Goal: Task Accomplishment & Management: Complete application form

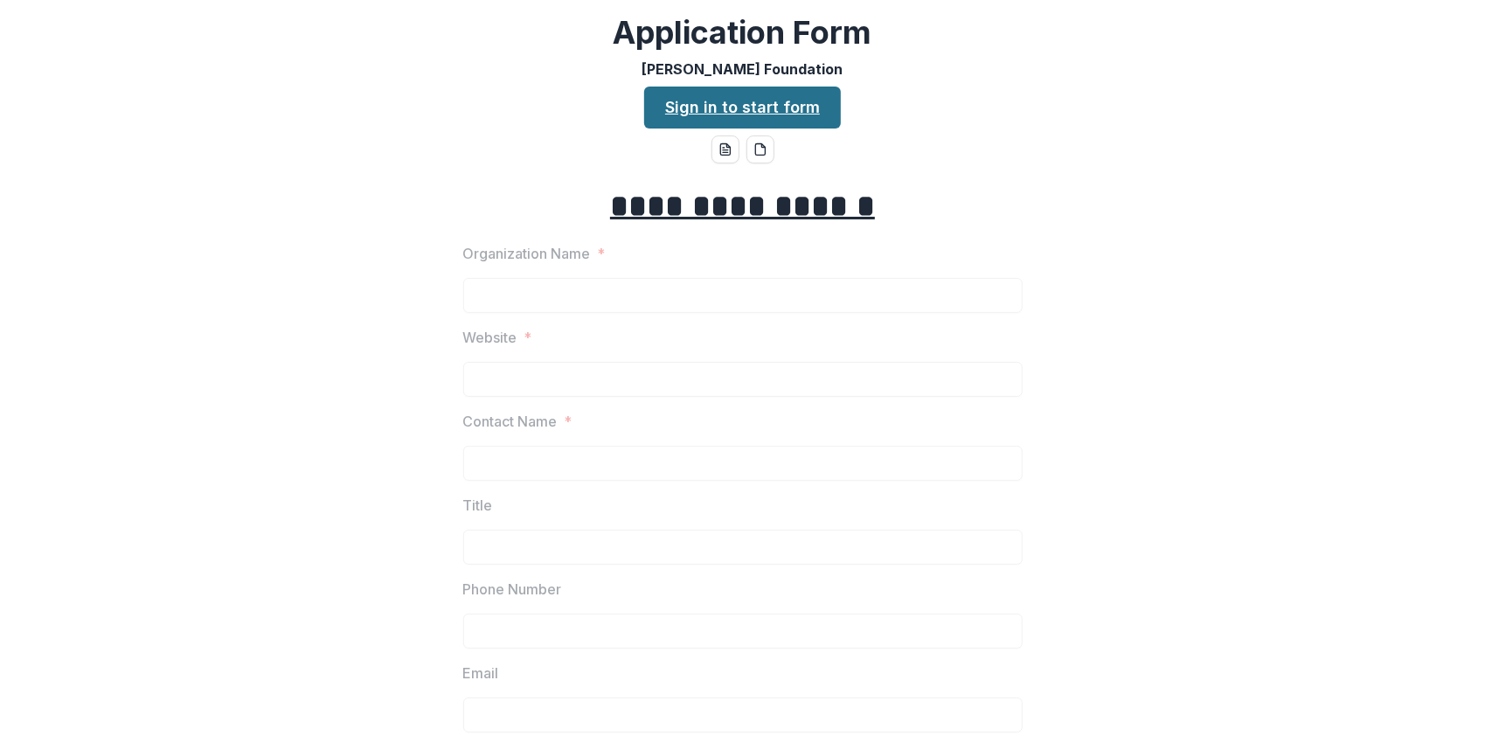
click at [750, 107] on link "Sign in to start form" at bounding box center [742, 108] width 197 height 42
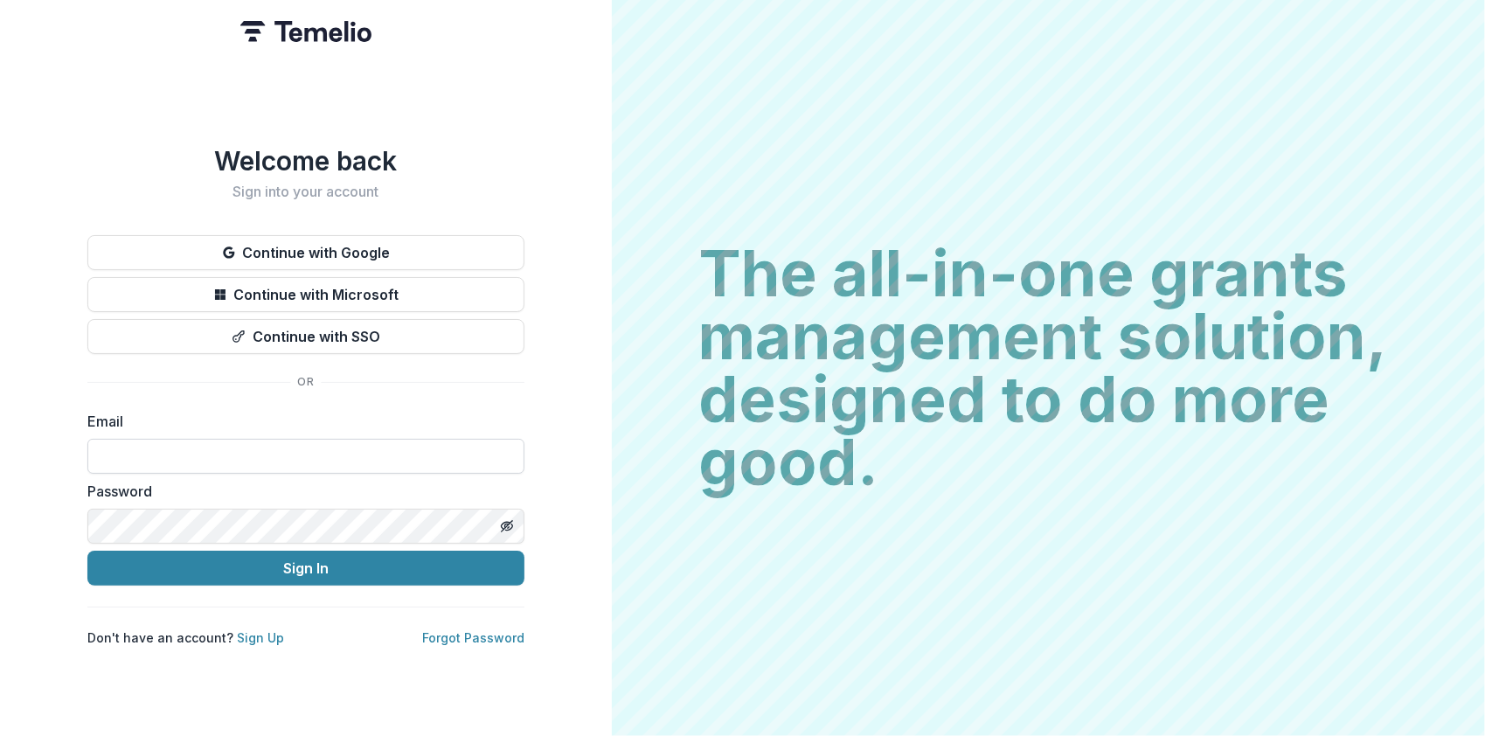
click at [288, 441] on input at bounding box center [305, 456] width 437 height 35
type input "**********"
click at [299, 501] on div "Password" at bounding box center [305, 512] width 437 height 63
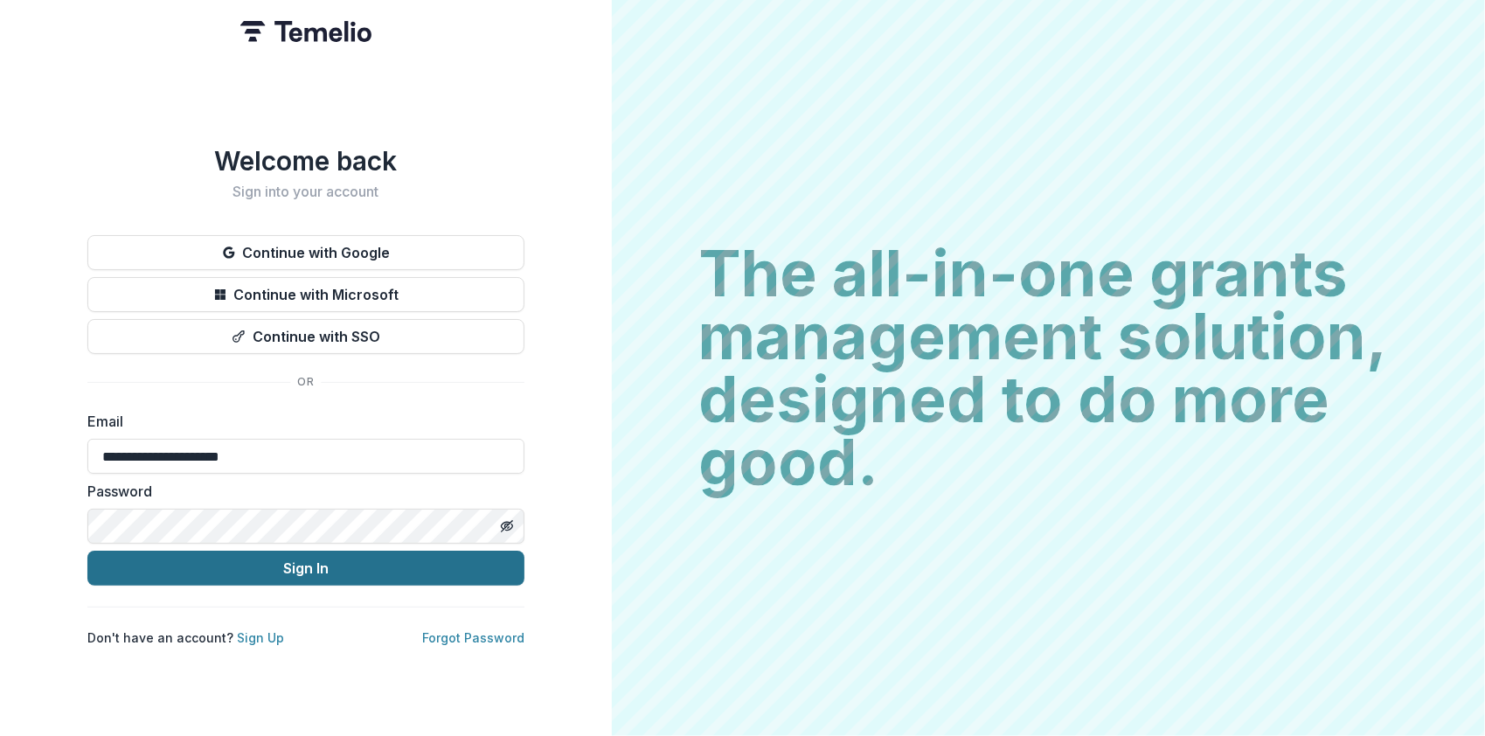
click at [341, 552] on button "Sign In" at bounding box center [305, 568] width 437 height 35
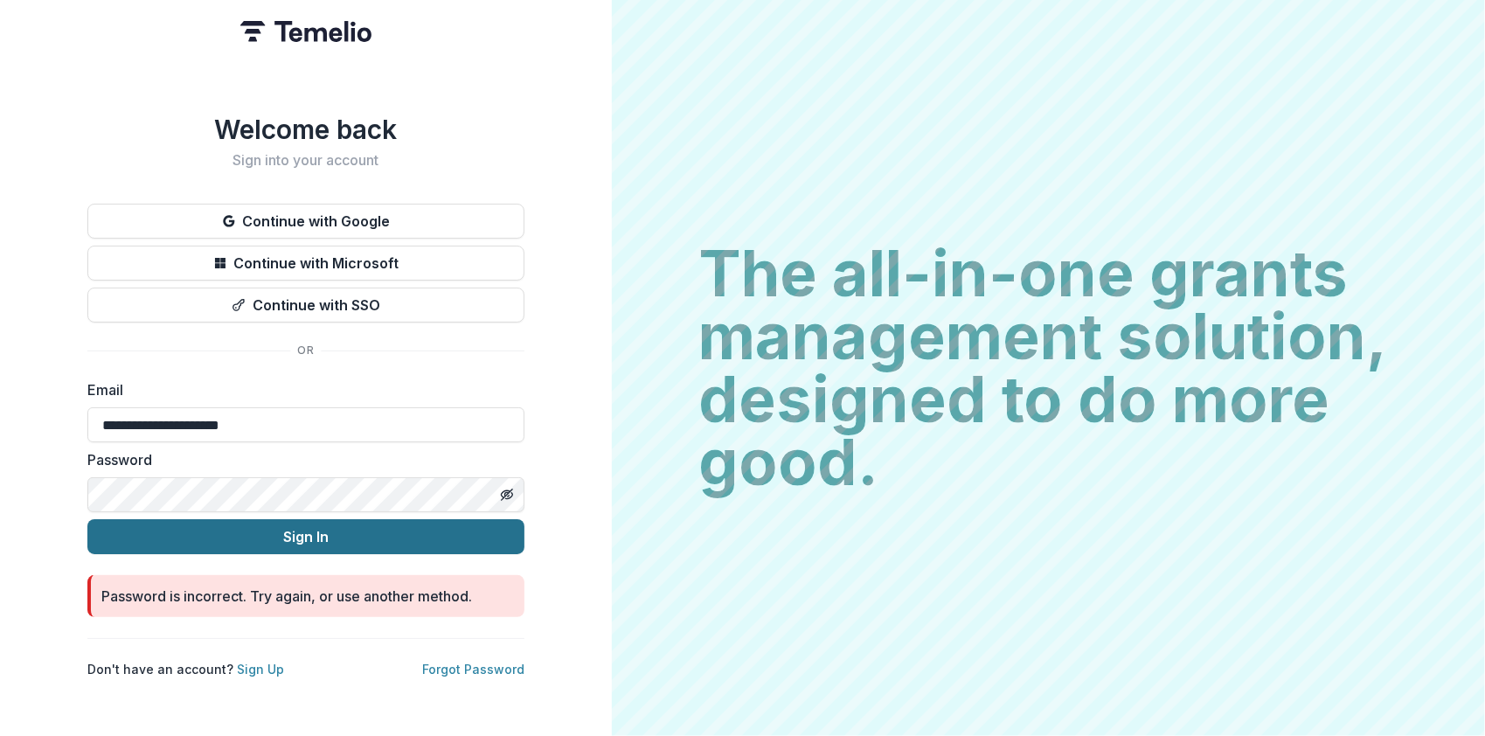
click at [306, 540] on button "Sign In" at bounding box center [305, 536] width 437 height 35
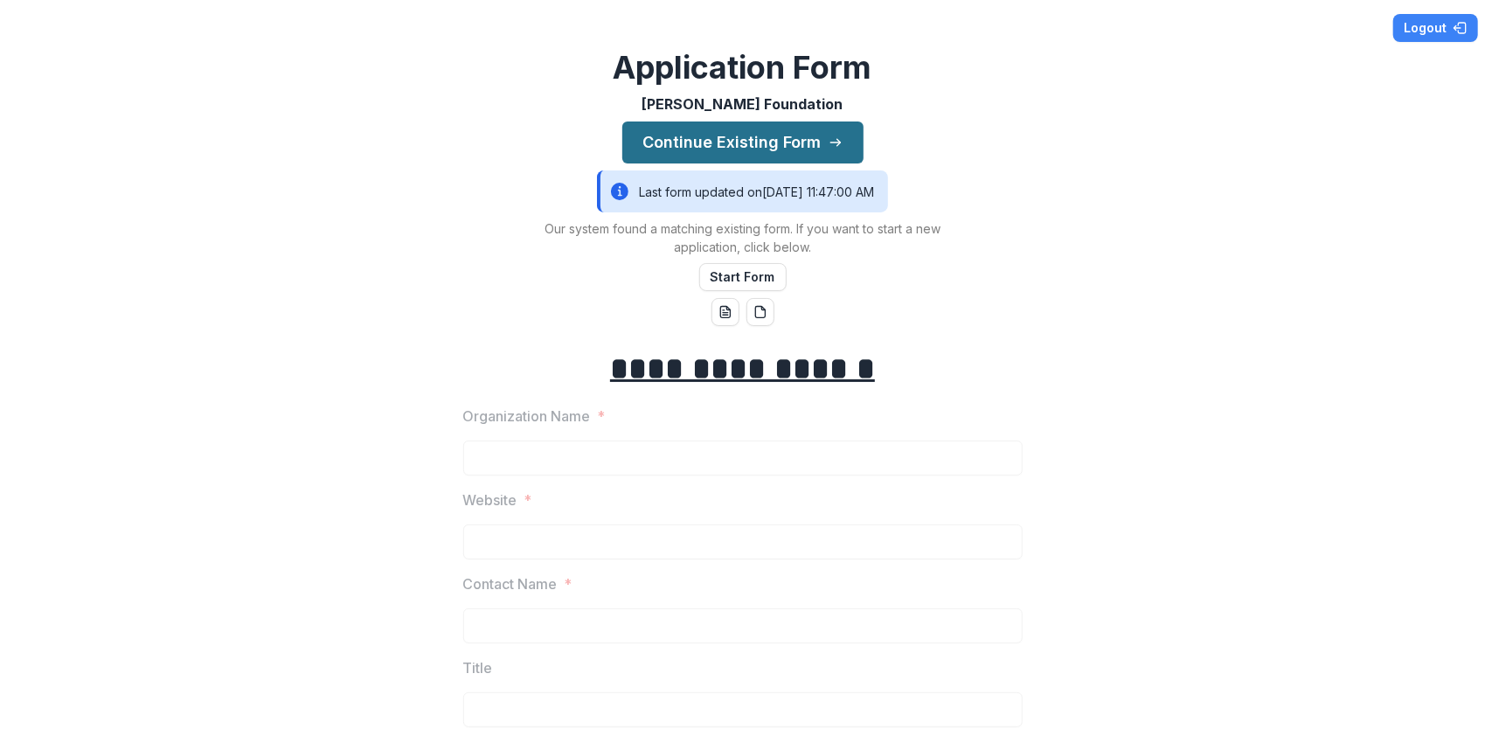
click at [747, 139] on button "Continue Existing Form" at bounding box center [742, 143] width 241 height 42
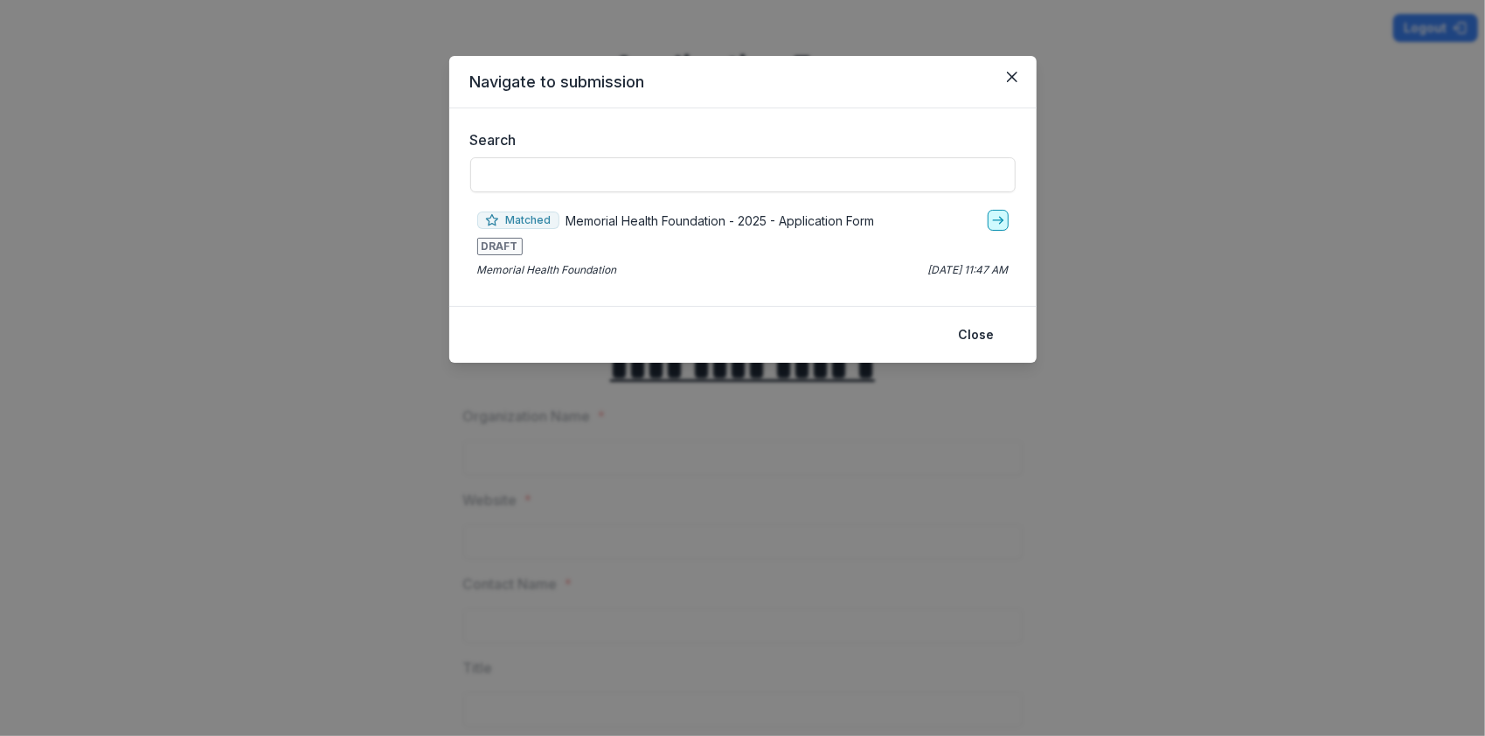
click at [998, 220] on line "go-to" at bounding box center [998, 220] width 10 height 0
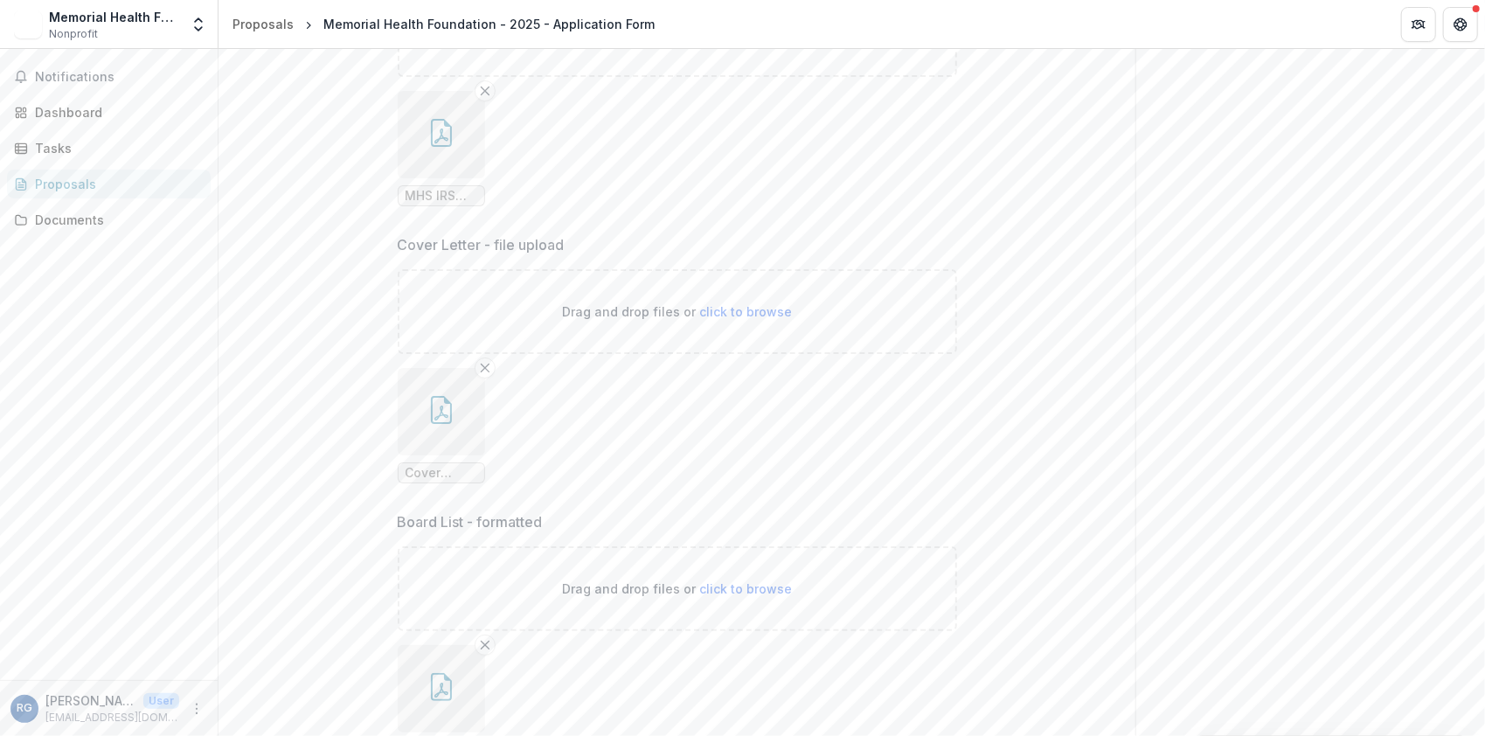
scroll to position [9266, 0]
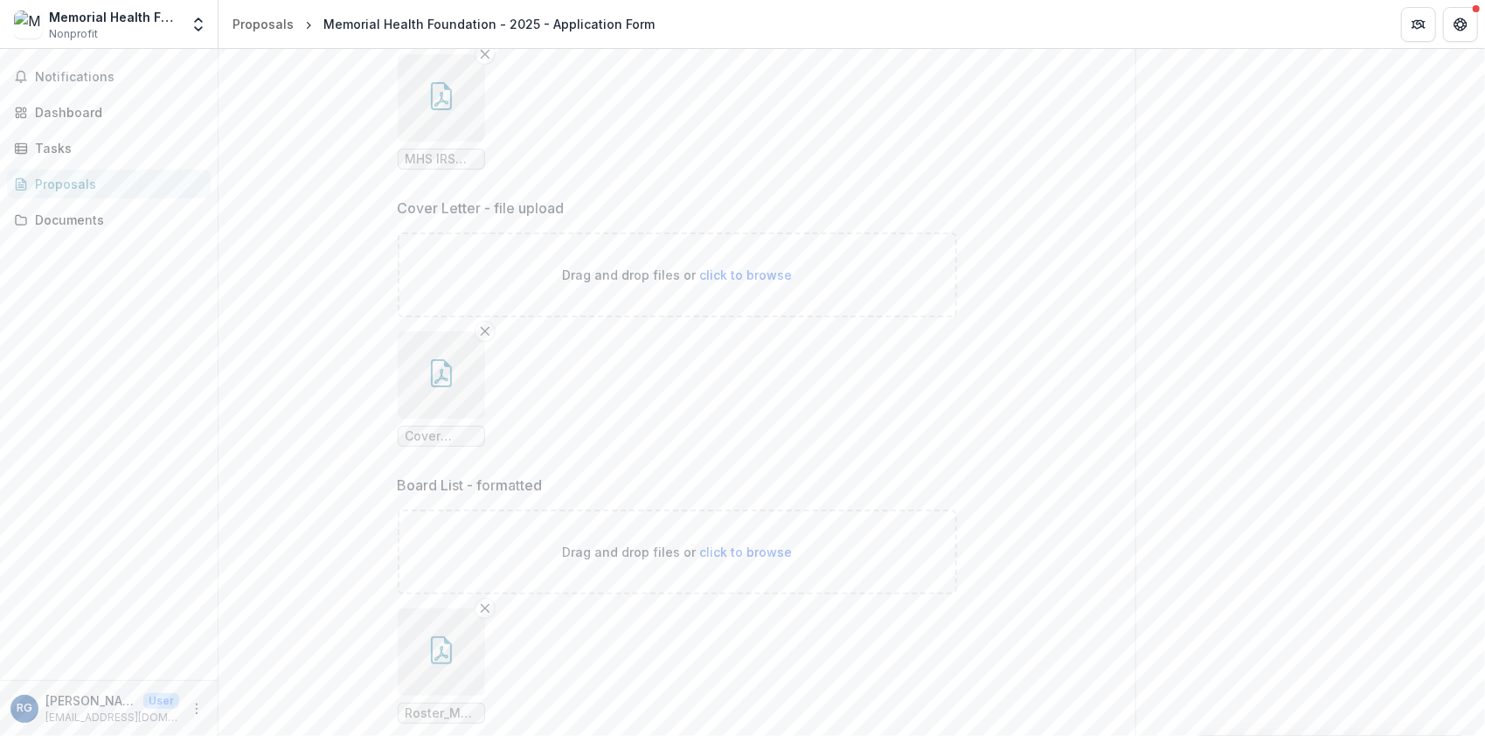
click at [444, 367] on icon "button" at bounding box center [441, 373] width 28 height 28
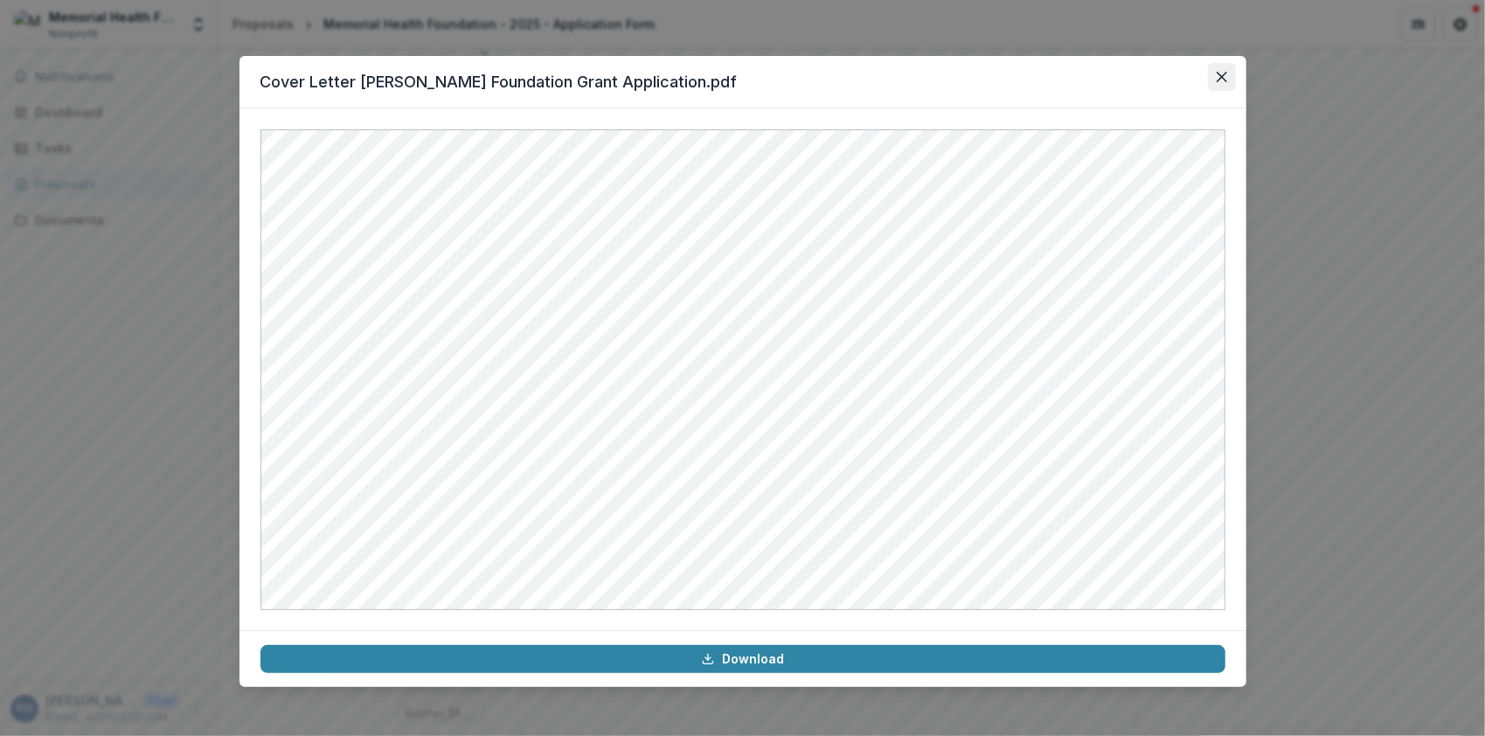
click at [1218, 84] on button "Close" at bounding box center [1222, 77] width 28 height 28
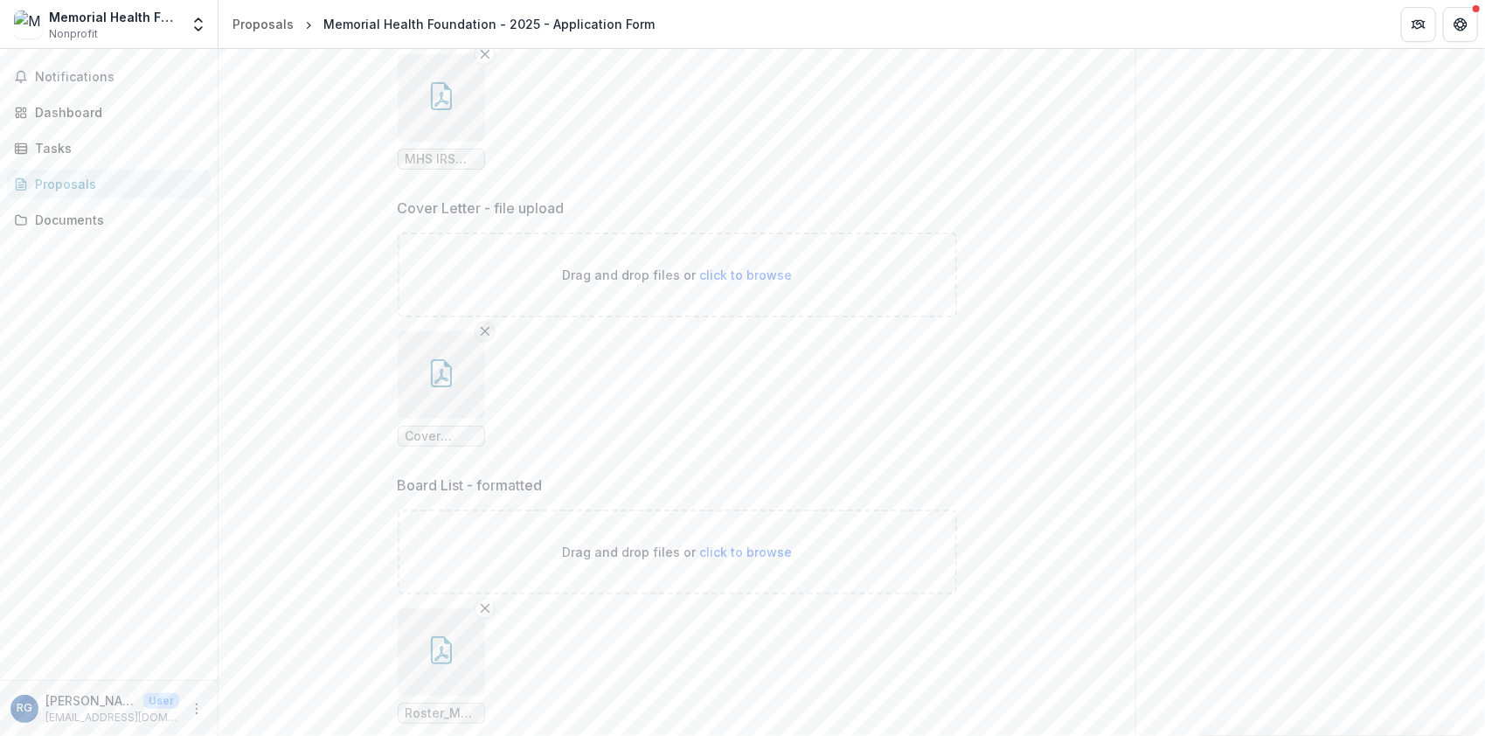
click at [481, 328] on line "Remove File" at bounding box center [485, 332] width 8 height 8
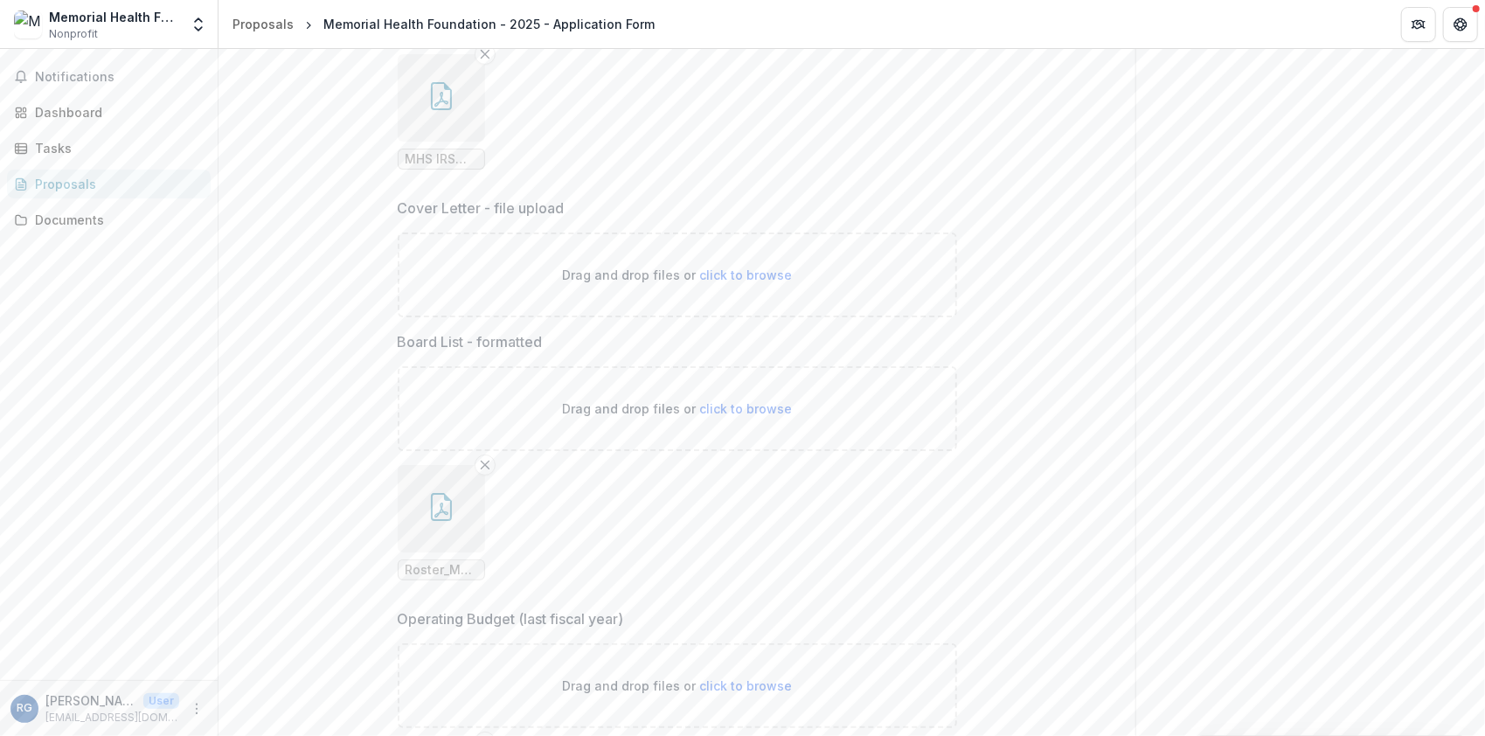
click at [747, 267] on span "click to browse" at bounding box center [745, 274] width 93 height 15
type input "**********"
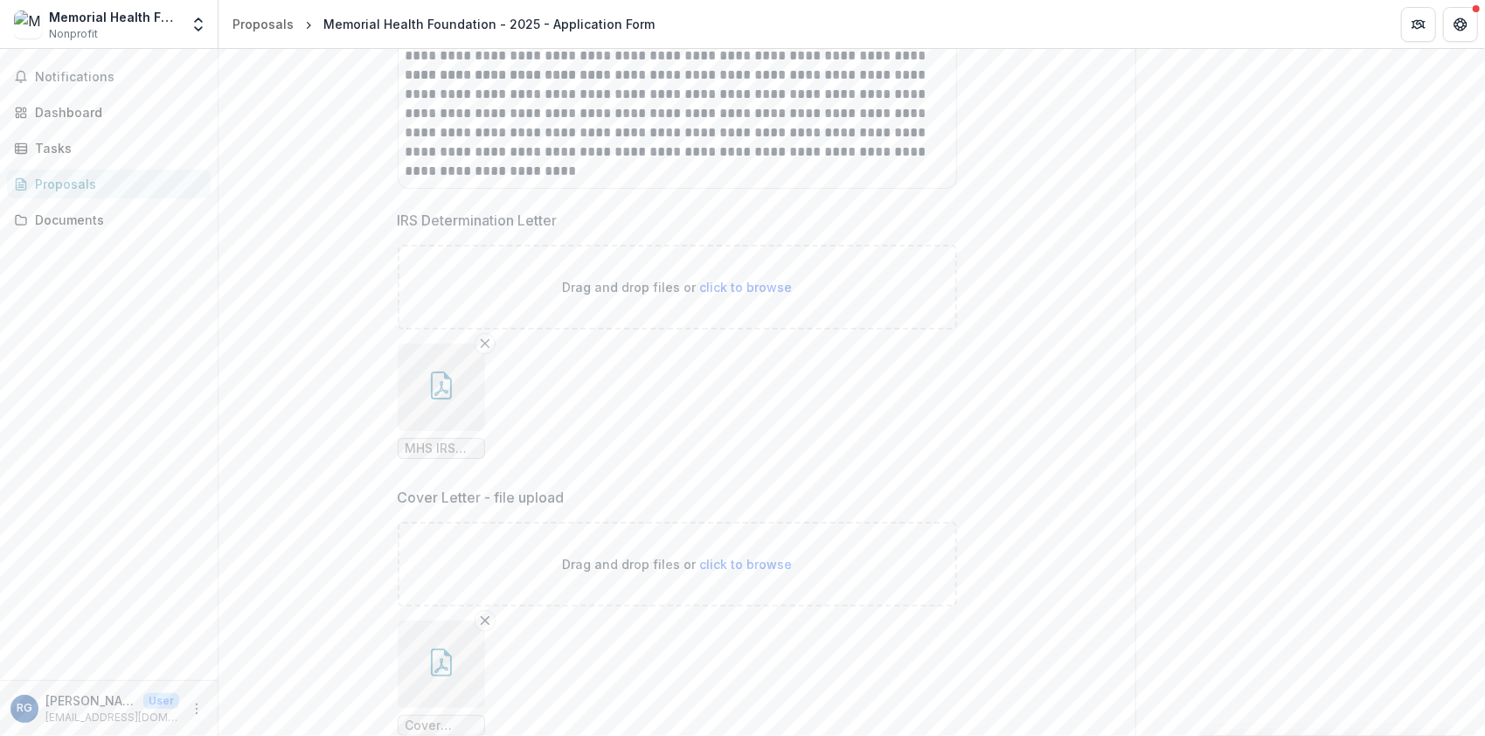
scroll to position [9186, 0]
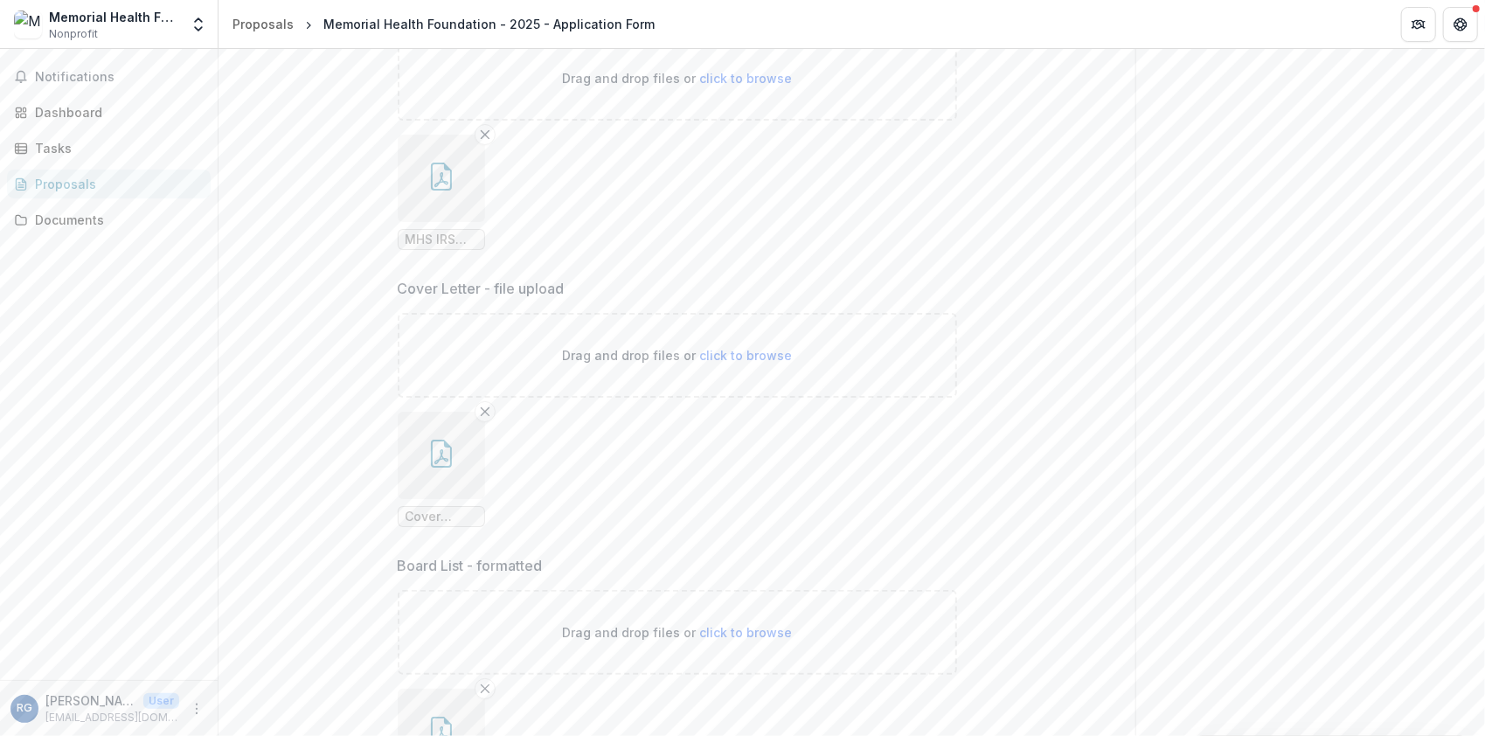
drag, startPoint x: 1343, startPoint y: 364, endPoint x: 1120, endPoint y: 226, distance: 262.2
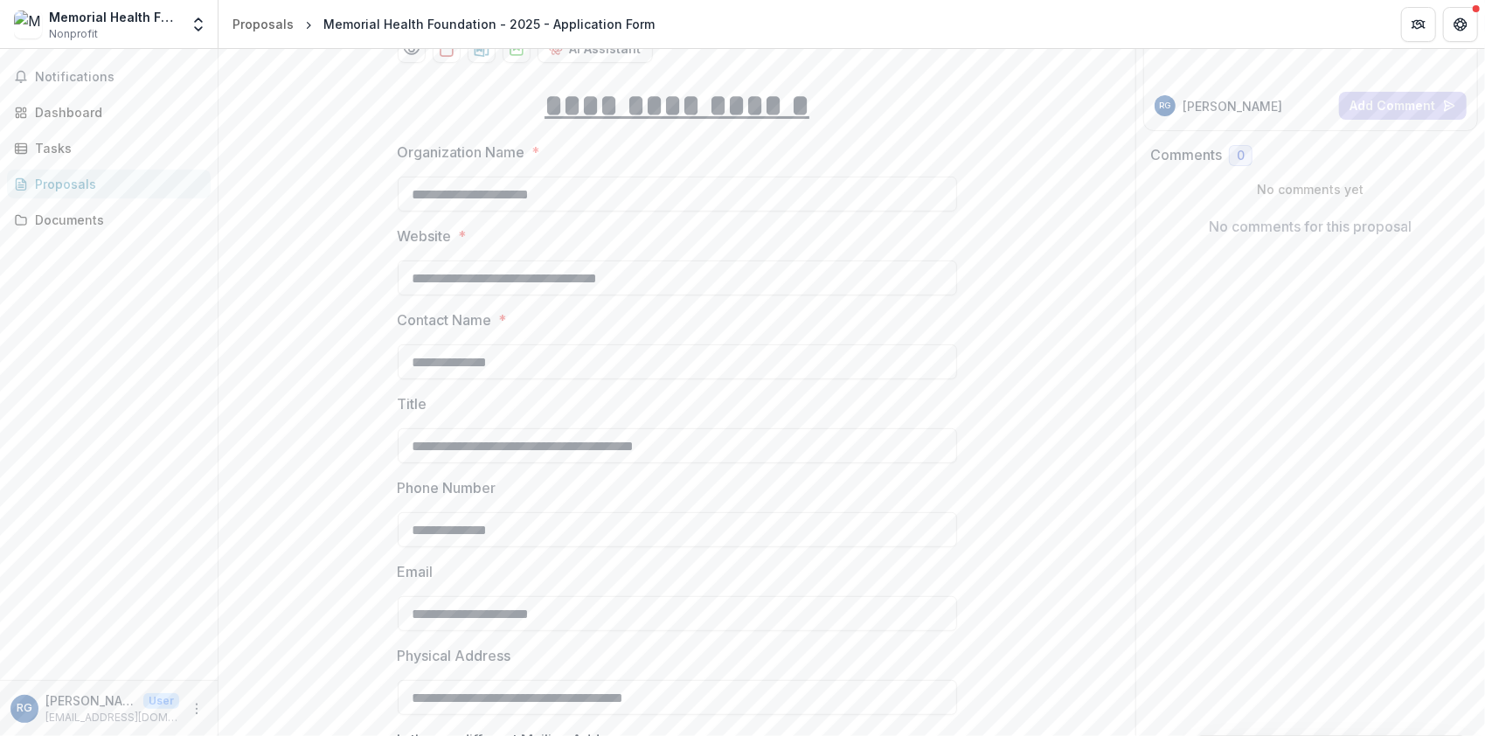
scroll to position [0, 0]
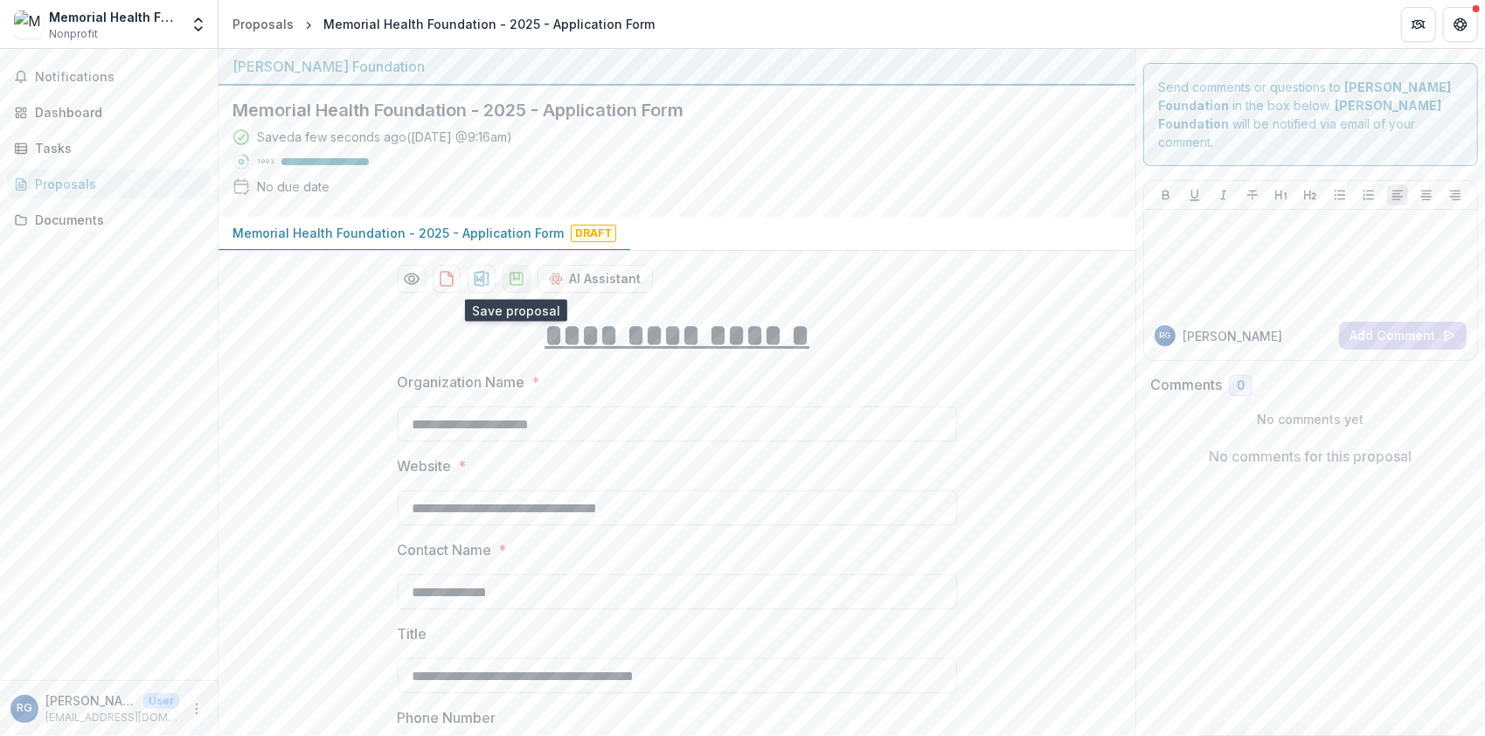
click at [520, 270] on icon "download-proposal" at bounding box center [516, 278] width 17 height 17
